Goal: Task Accomplishment & Management: Complete application form

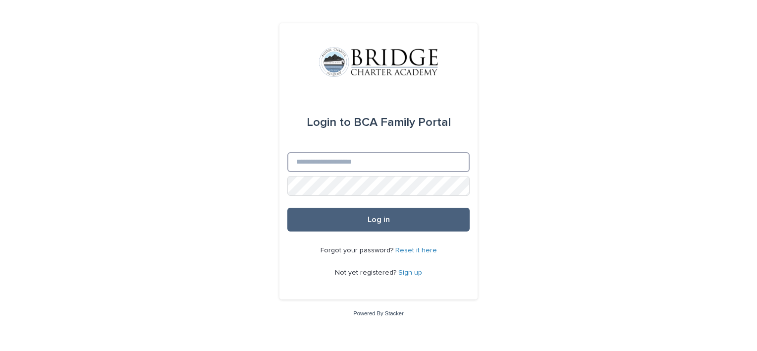
type input "**********"
click at [356, 218] on button "Log in" at bounding box center [378, 219] width 182 height 24
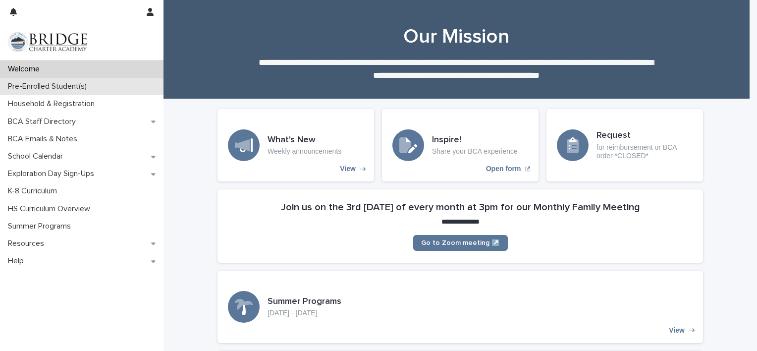
click at [78, 86] on p "Pre-Enrolled Student(s)" at bounding box center [49, 86] width 91 height 9
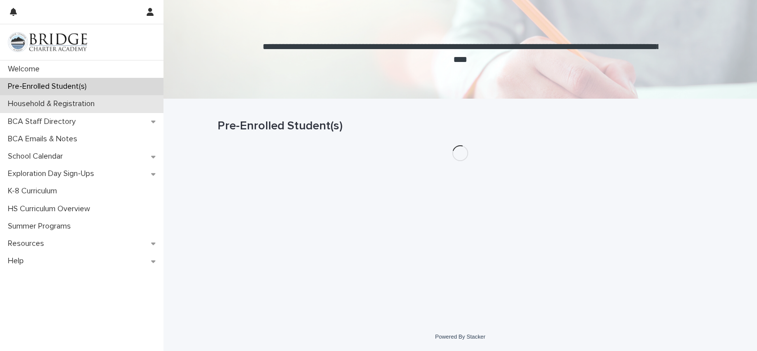
click at [72, 107] on p "Household & Registration" at bounding box center [53, 103] width 99 height 9
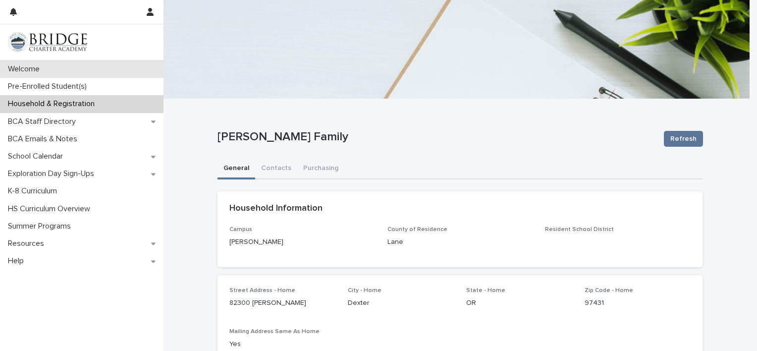
click at [44, 69] on p "Welcome" at bounding box center [26, 68] width 44 height 9
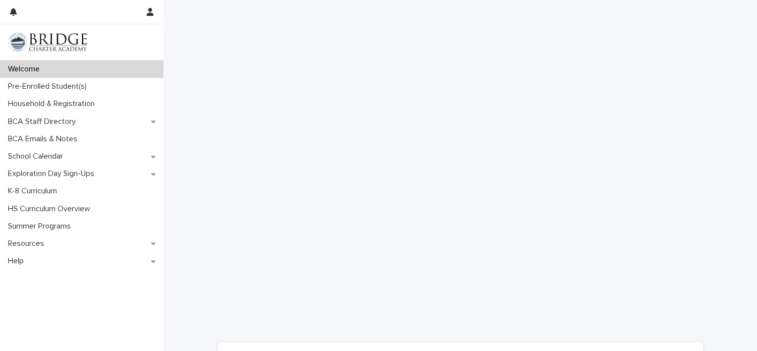
scroll to position [598, 0]
